Goal: Information Seeking & Learning: Learn about a topic

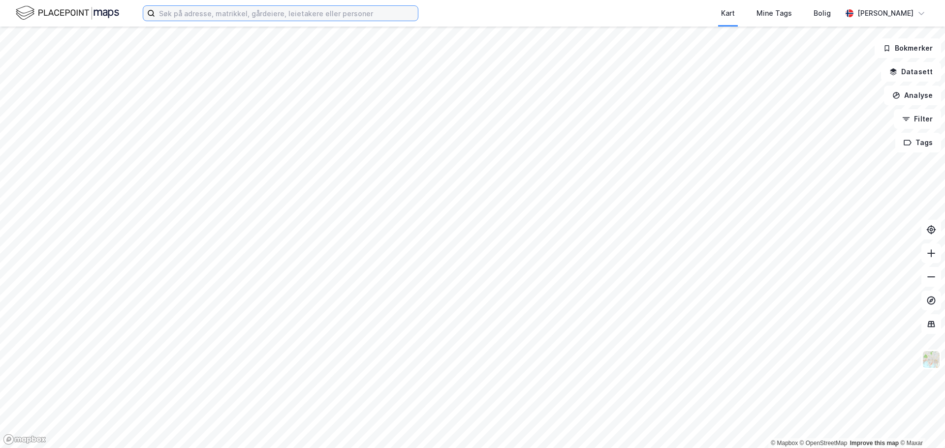
click at [263, 12] on input at bounding box center [286, 13] width 263 height 15
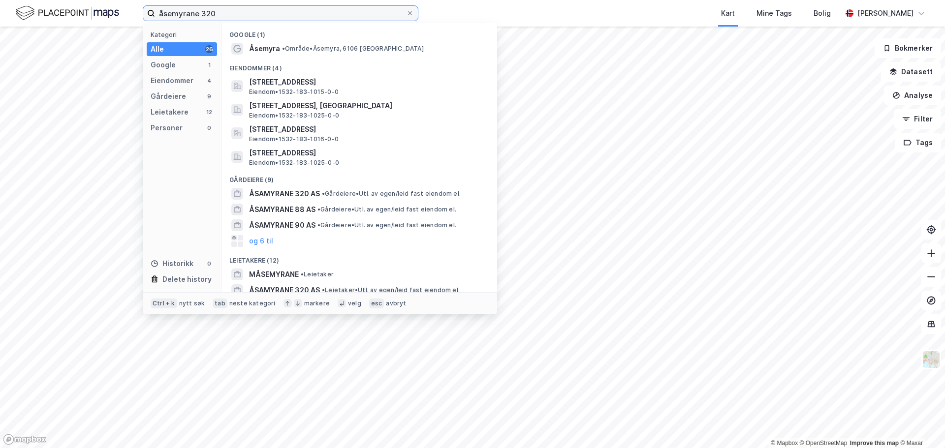
type input "åsemyrane 320"
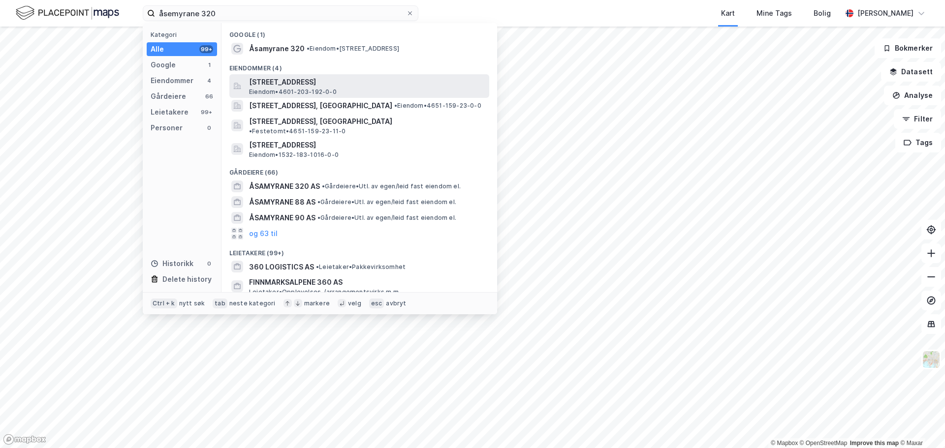
click at [425, 87] on span "[STREET_ADDRESS]" at bounding box center [367, 82] width 236 height 12
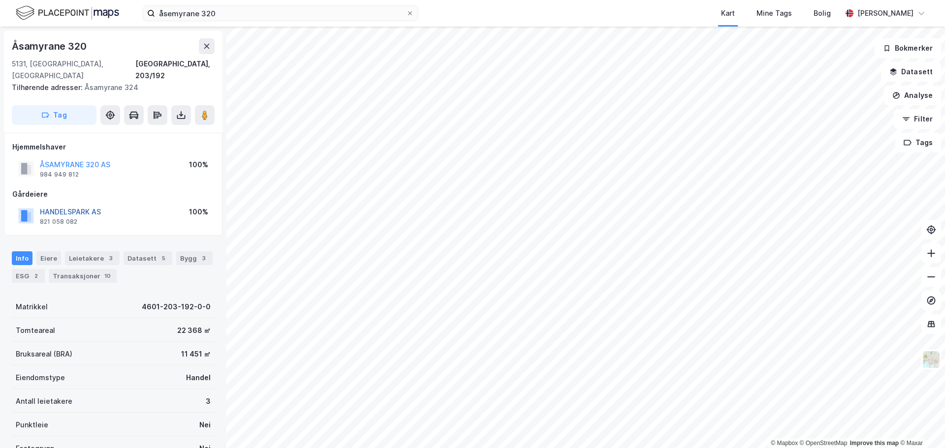
click at [0, 0] on button "HANDELSPARK AS" at bounding box center [0, 0] width 0 height 0
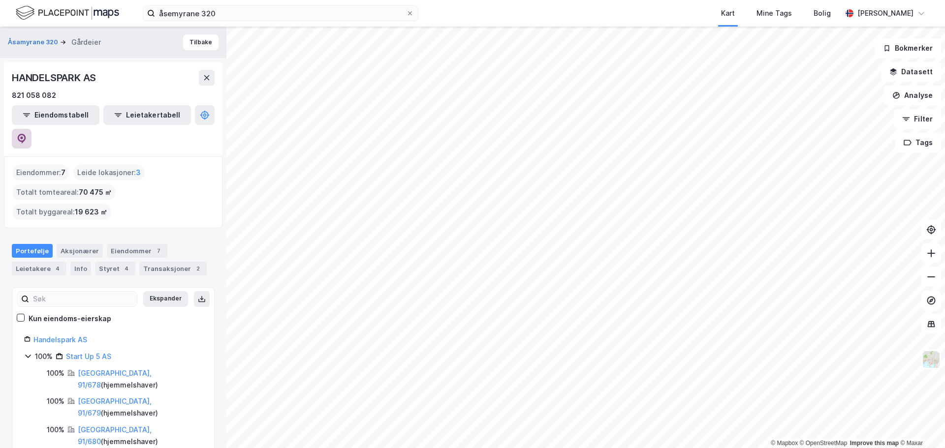
click at [27, 134] on icon at bounding box center [22, 139] width 10 height 10
click at [184, 44] on button "Tilbake" at bounding box center [200, 42] width 35 height 16
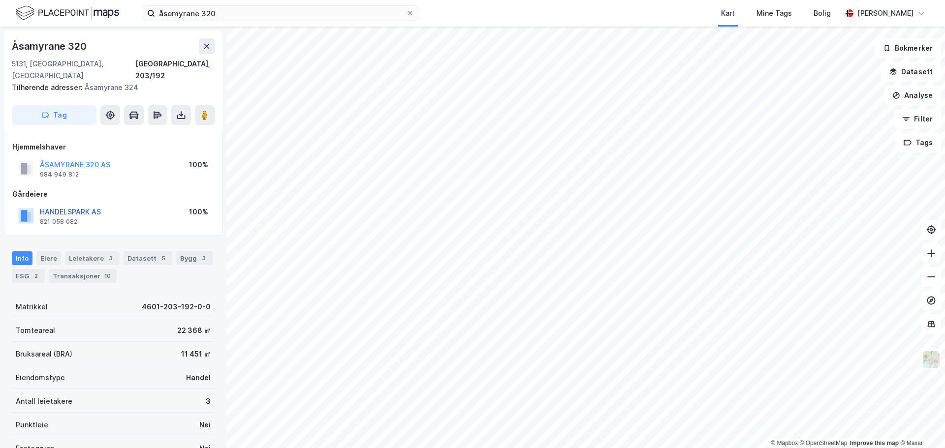
click at [0, 0] on button "HANDELSPARK AS" at bounding box center [0, 0] width 0 height 0
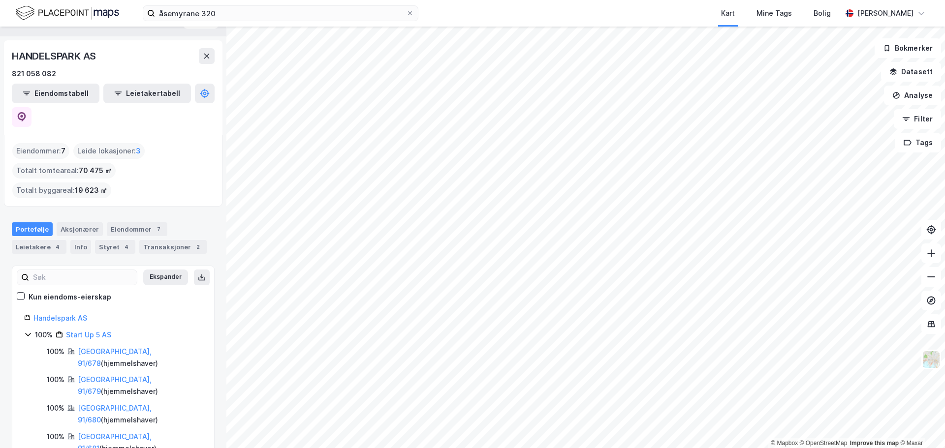
scroll to position [29, 0]
